Goal: Transaction & Acquisition: Purchase product/service

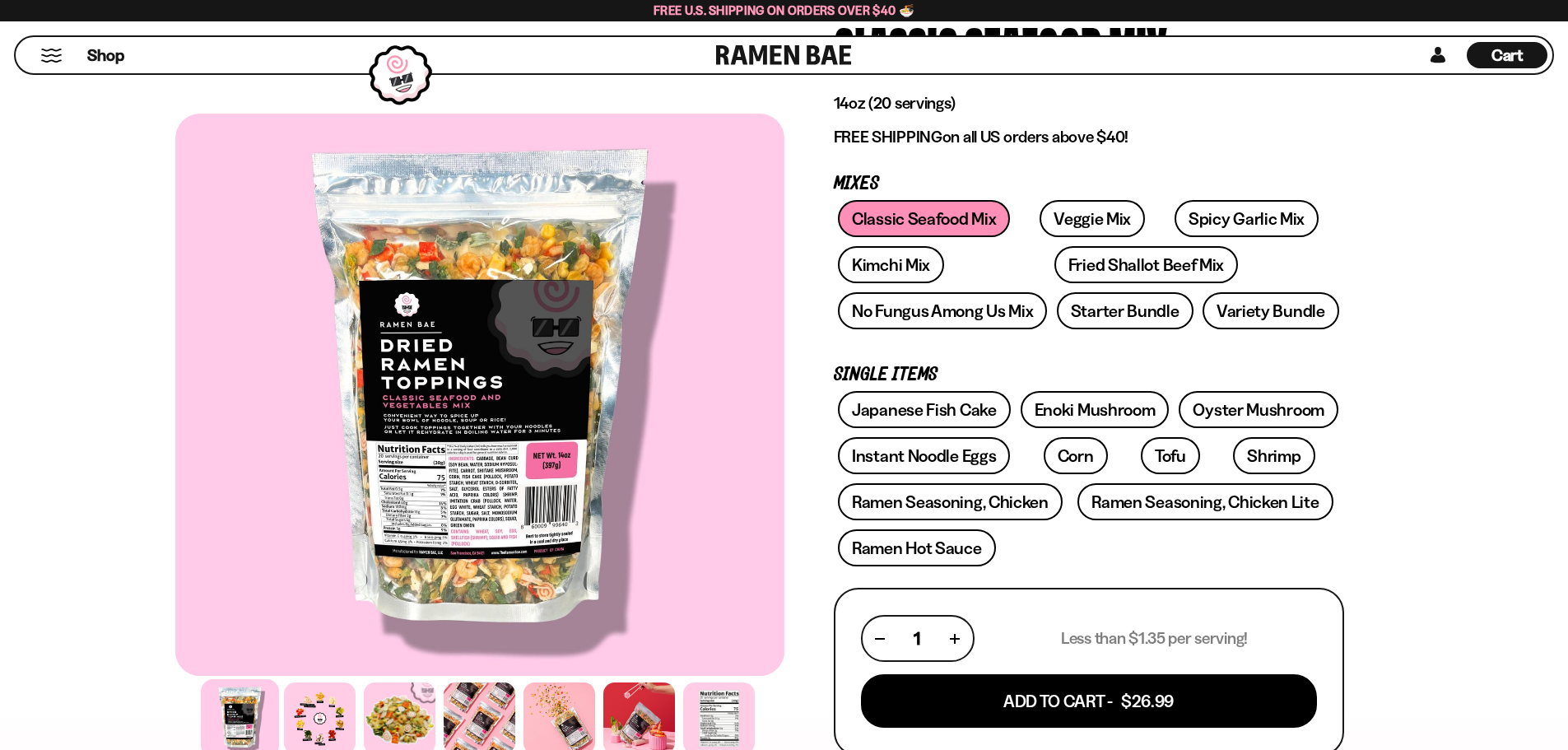
scroll to position [165, 0]
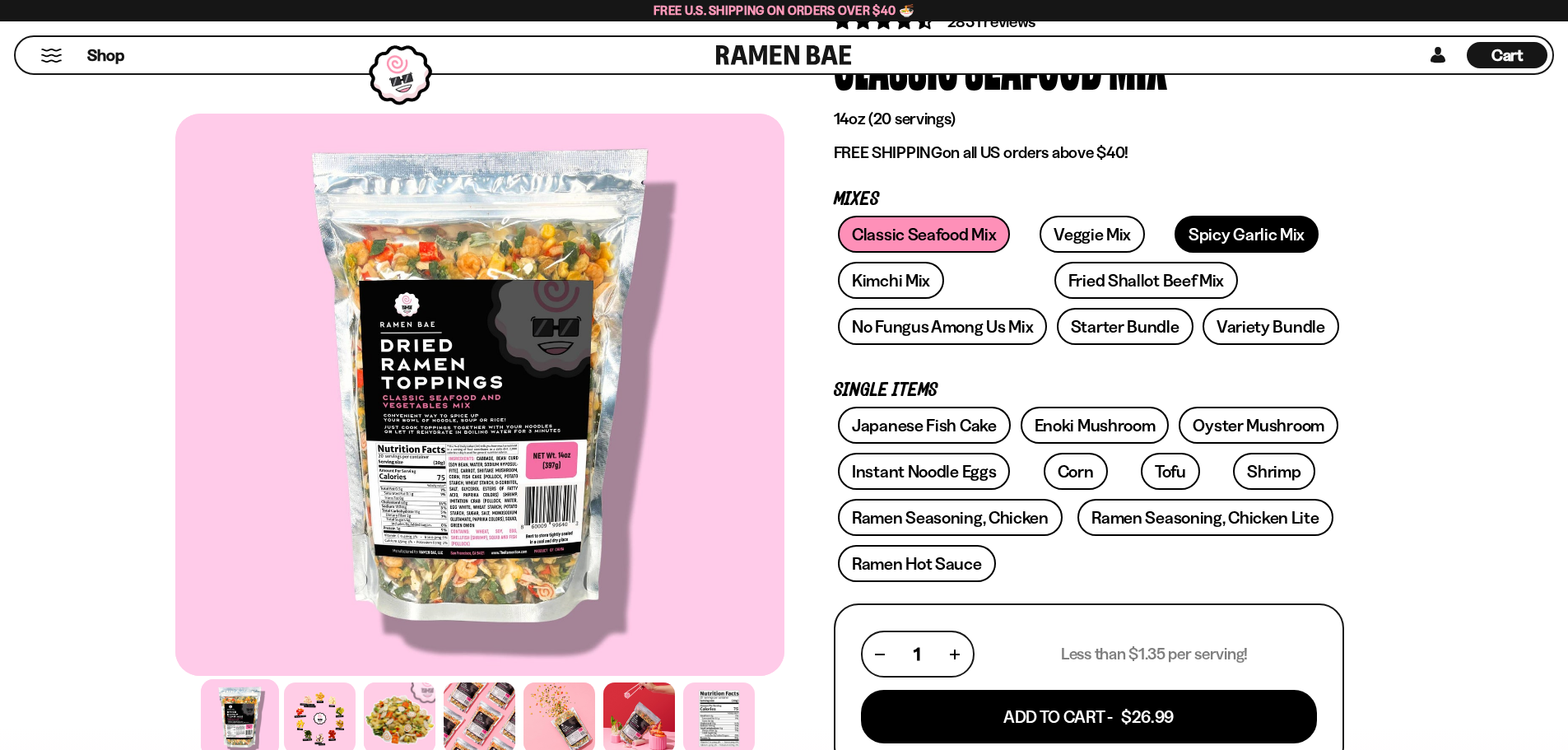
click at [1194, 240] on link "Spicy Garlic Mix" at bounding box center [1246, 234] width 144 height 37
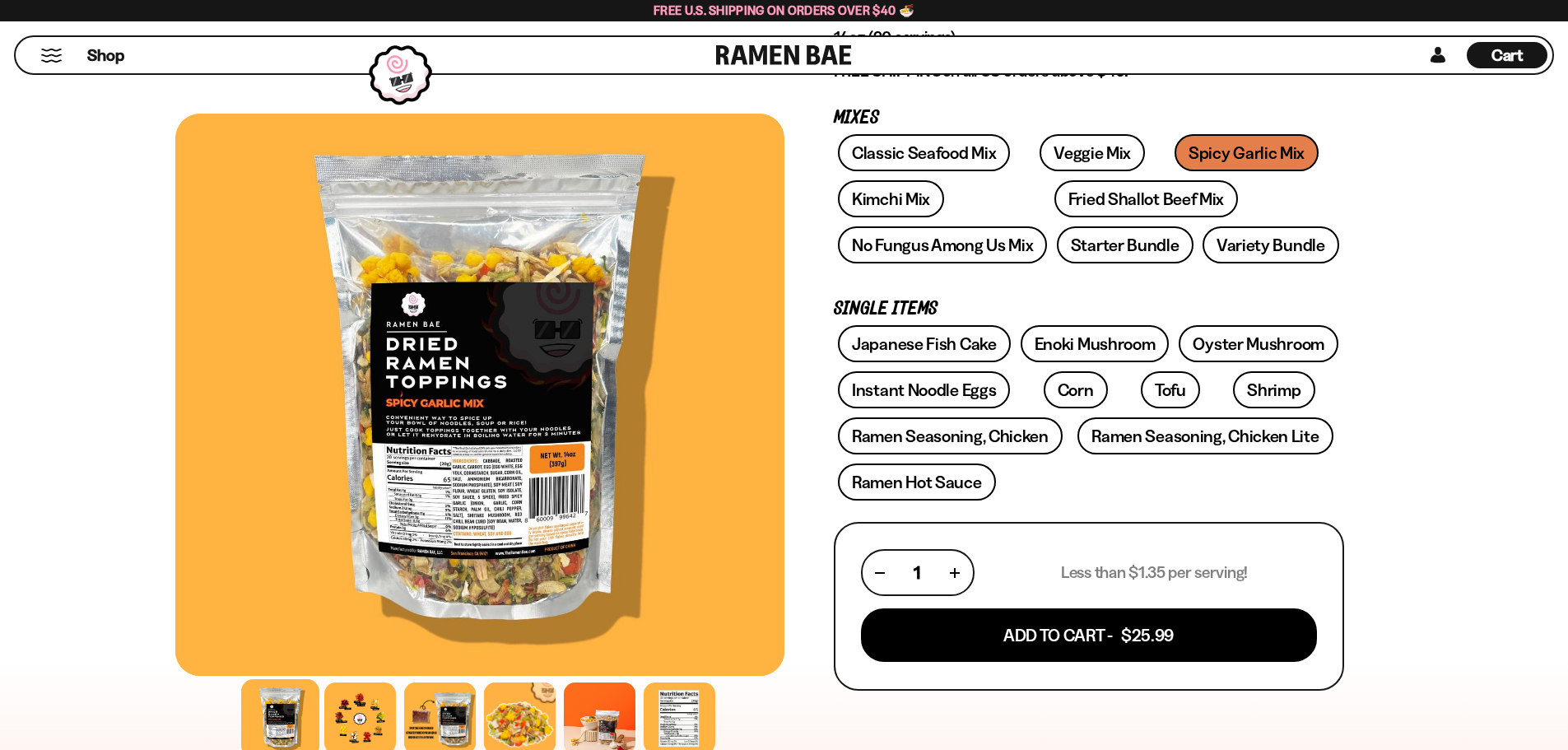
scroll to position [247, 0]
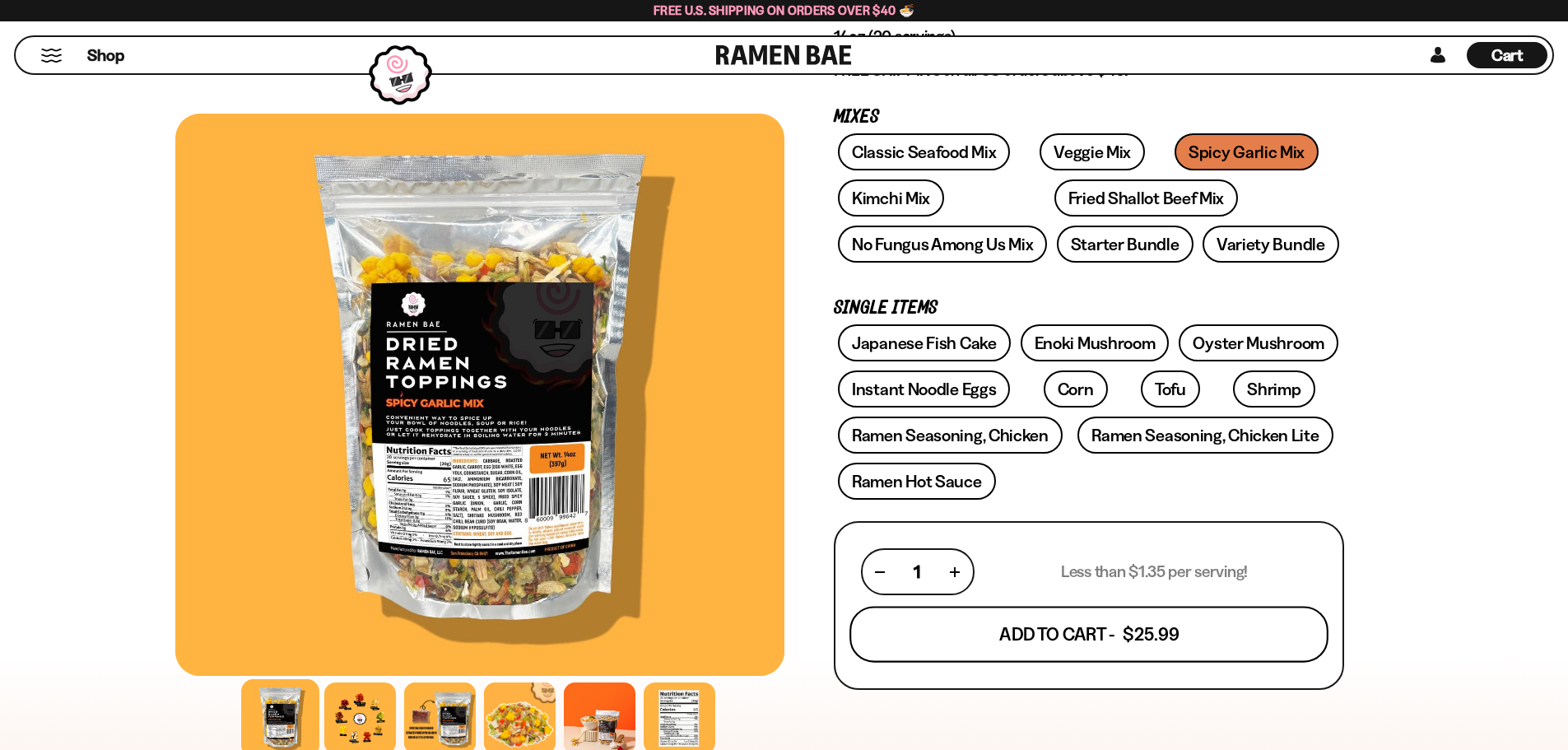
click at [1216, 637] on button "Add To Cart - $25.99" at bounding box center [1089, 635] width 479 height 56
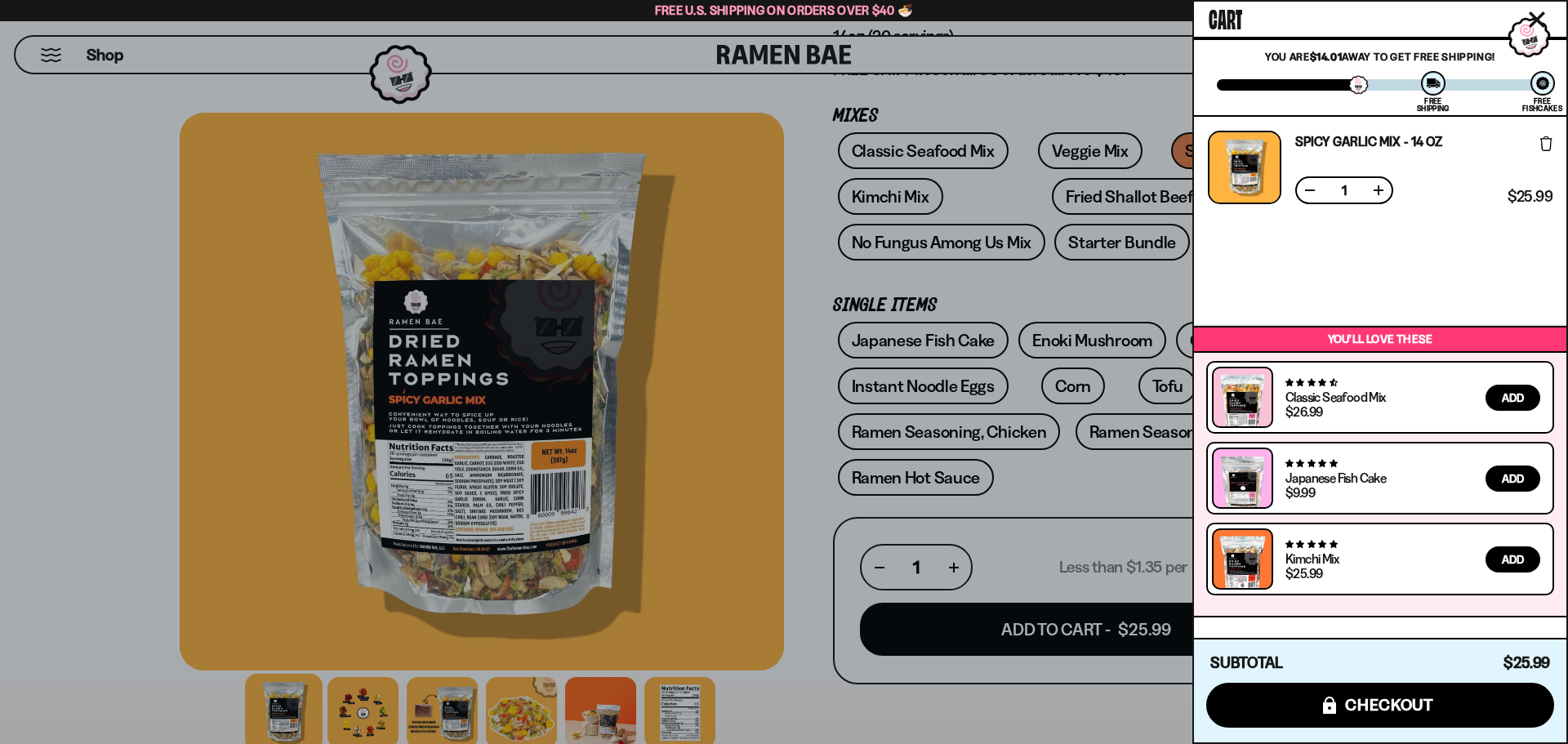
click at [1058, 198] on div at bounding box center [784, 372] width 1568 height 744
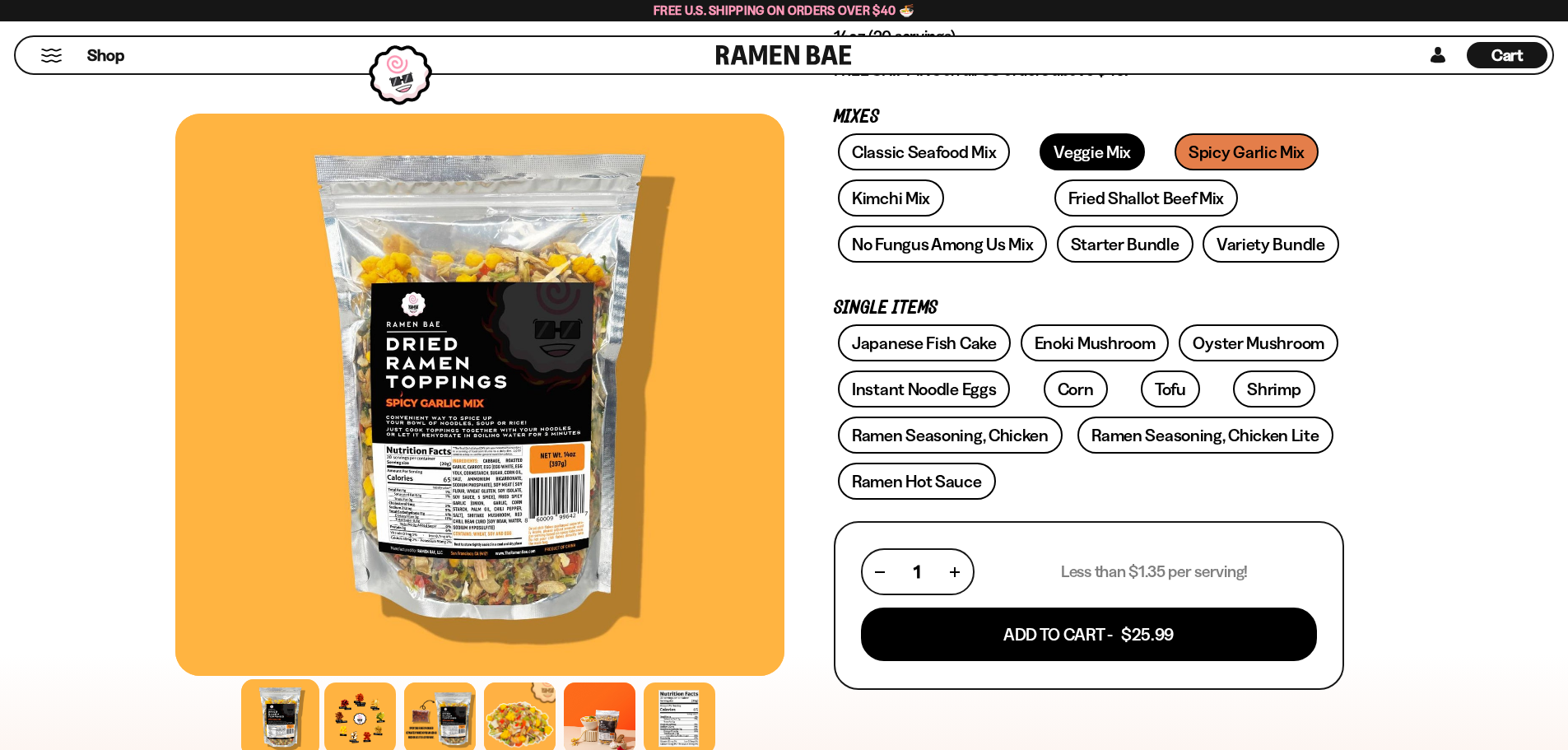
click at [1069, 152] on link "Veggie Mix" at bounding box center [1091, 152] width 105 height 37
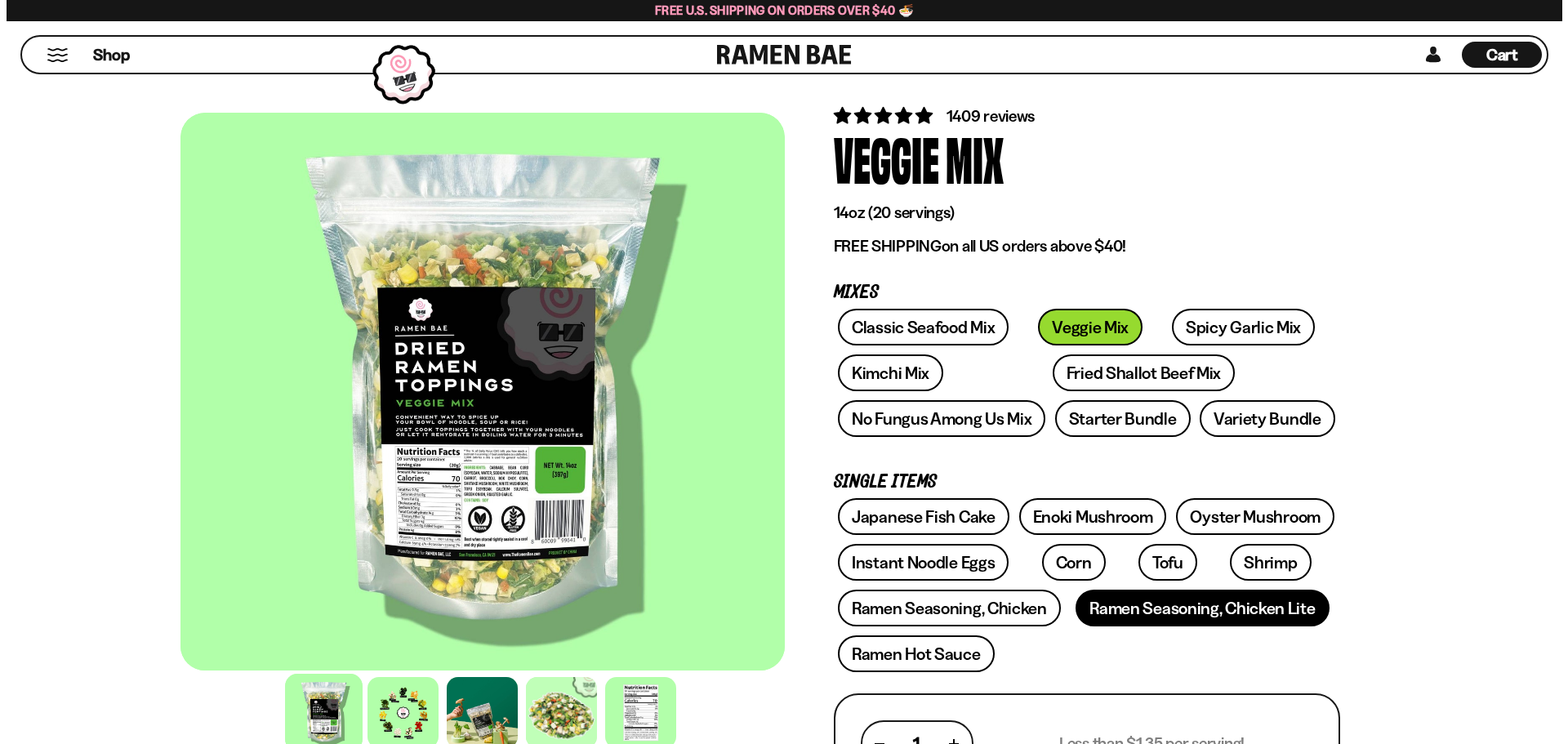
scroll to position [164, 0]
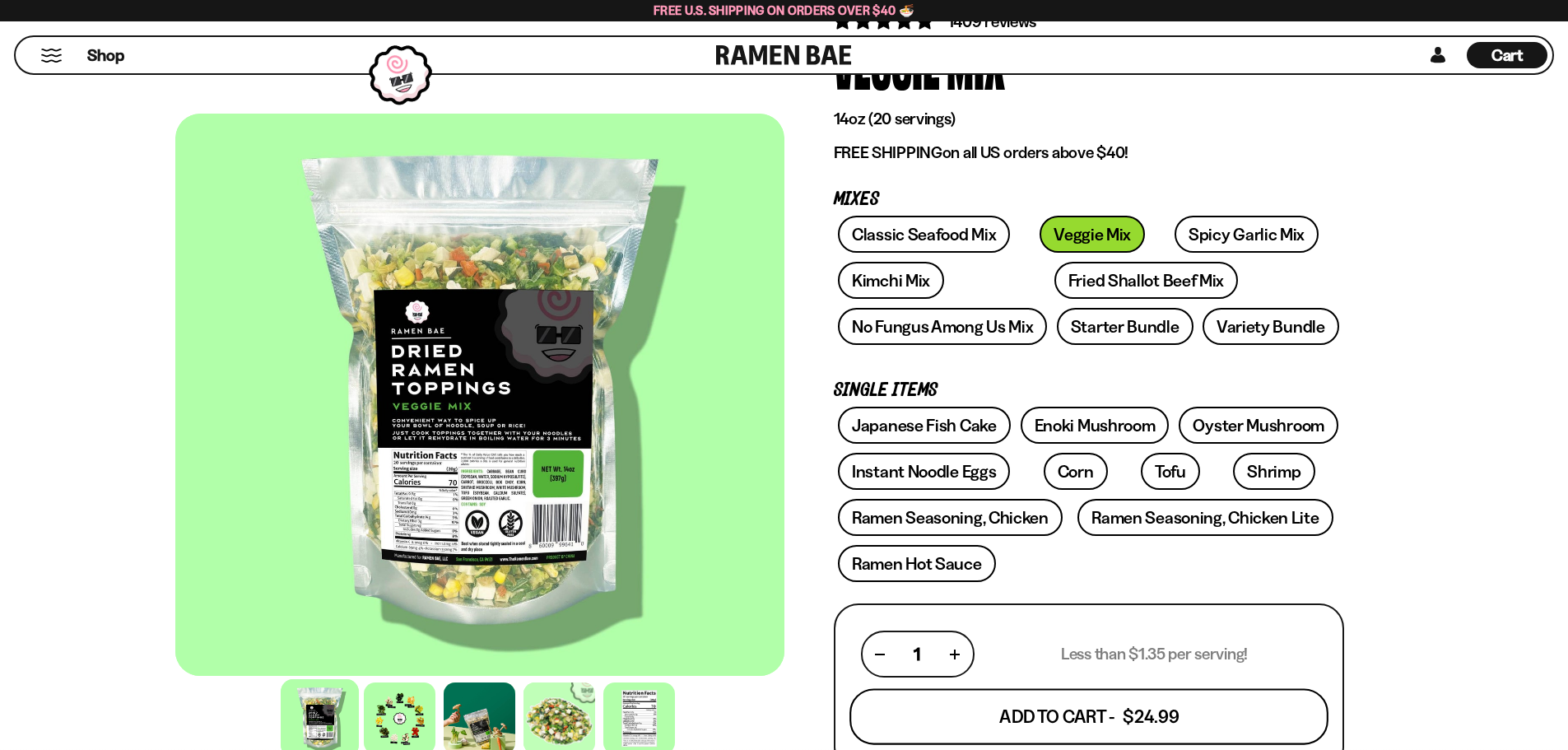
click at [1176, 716] on button "Add To Cart - $24.99" at bounding box center [1089, 717] width 479 height 56
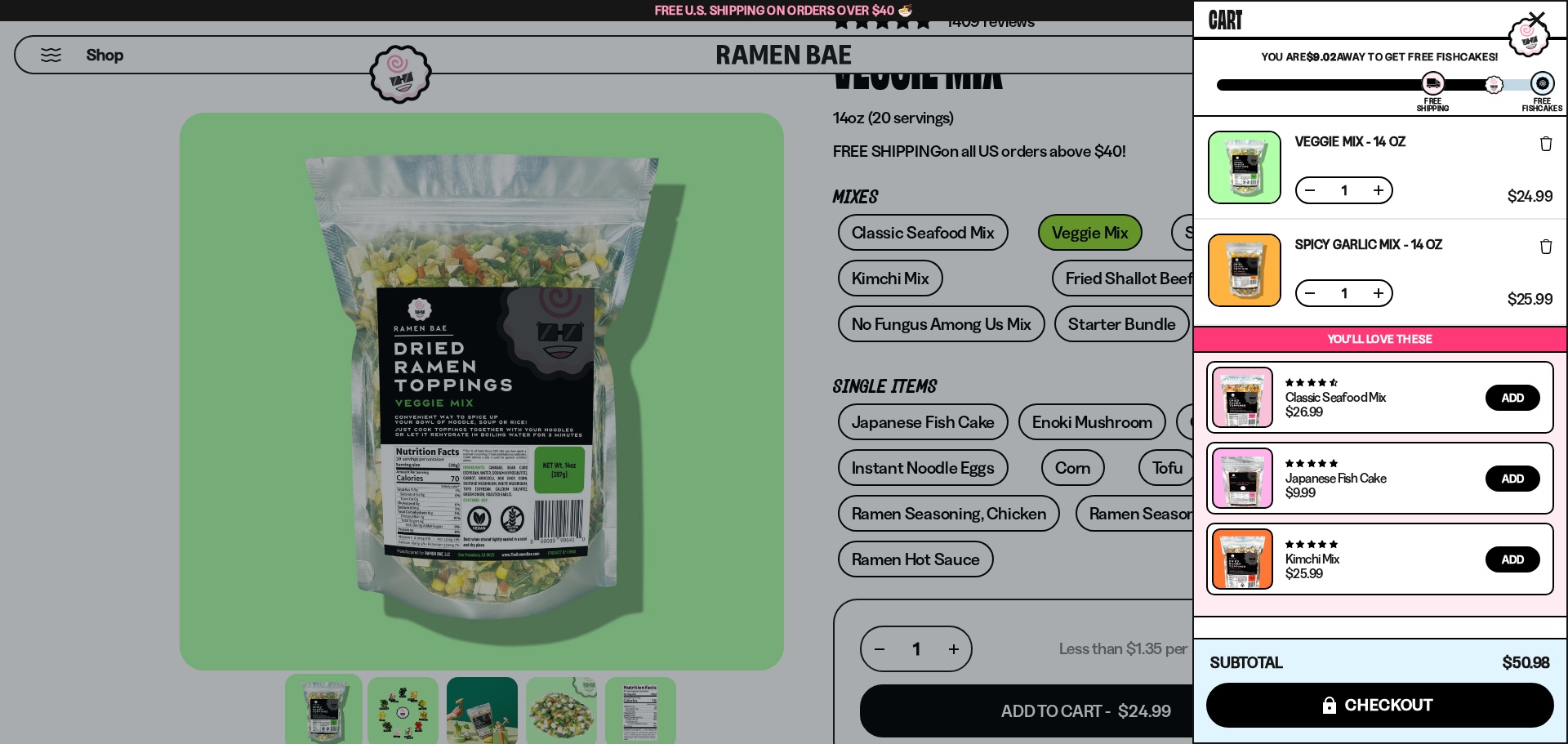
click at [1498, 557] on button "Add" at bounding box center [1512, 559] width 55 height 26
